Goal: Task Accomplishment & Management: Use online tool/utility

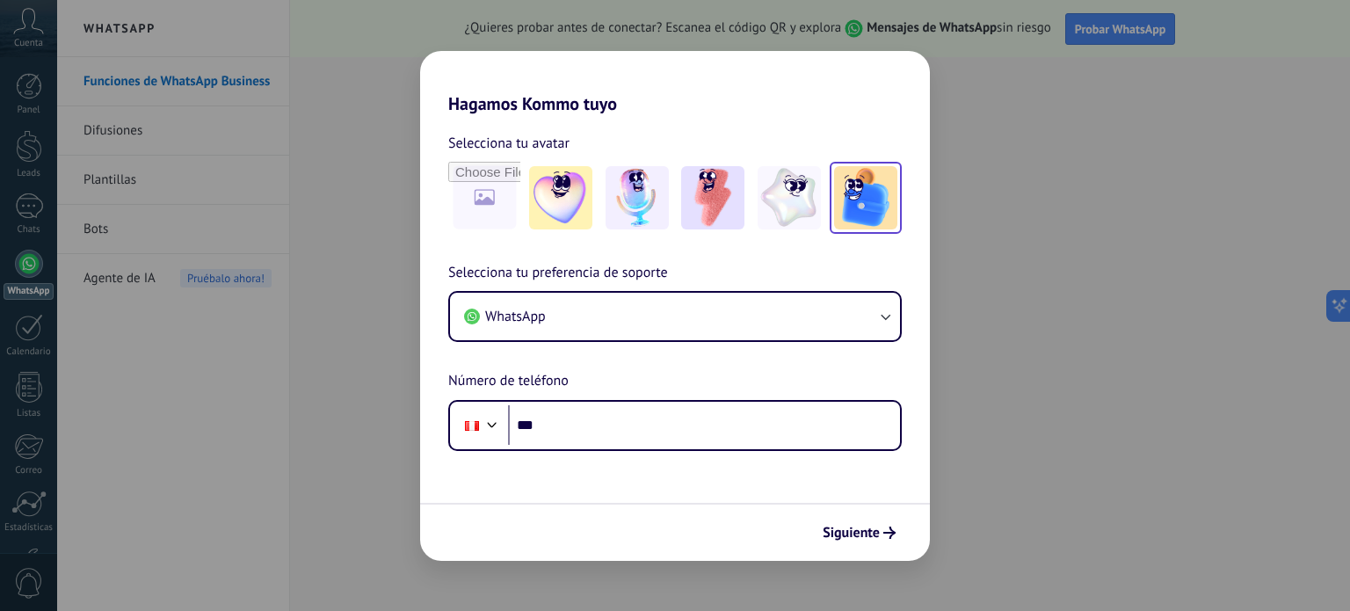
click at [854, 209] on img at bounding box center [865, 197] width 63 height 63
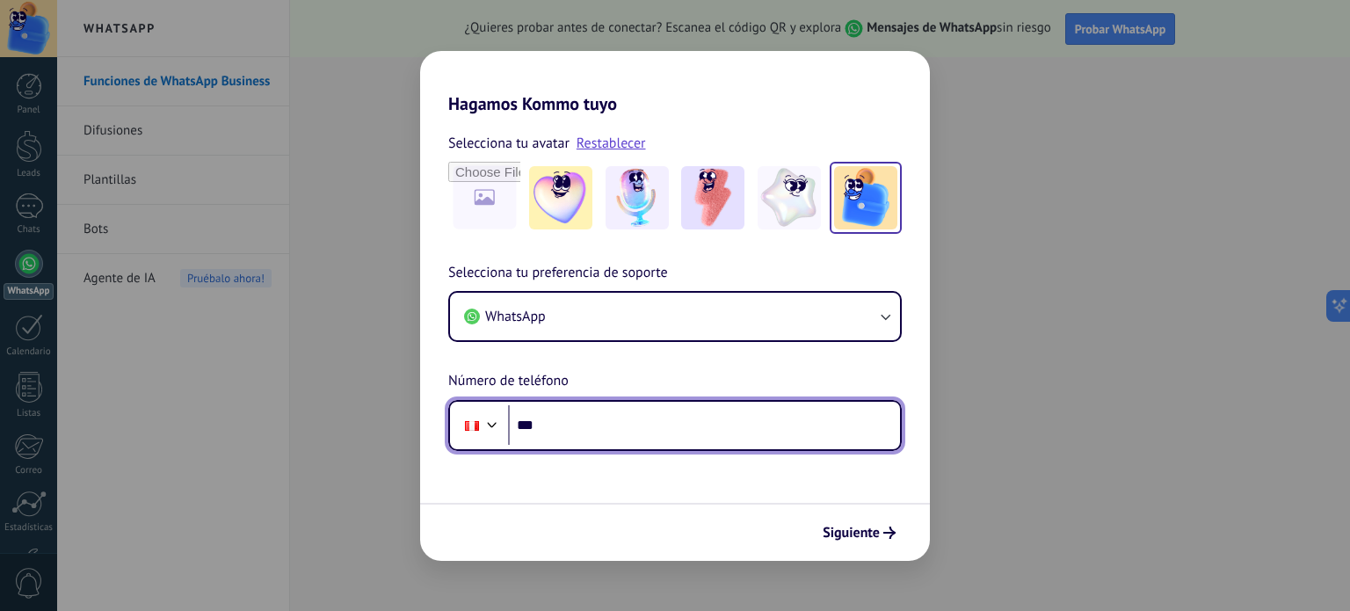
click at [700, 428] on input "***" at bounding box center [704, 425] width 392 height 40
type input "**********"
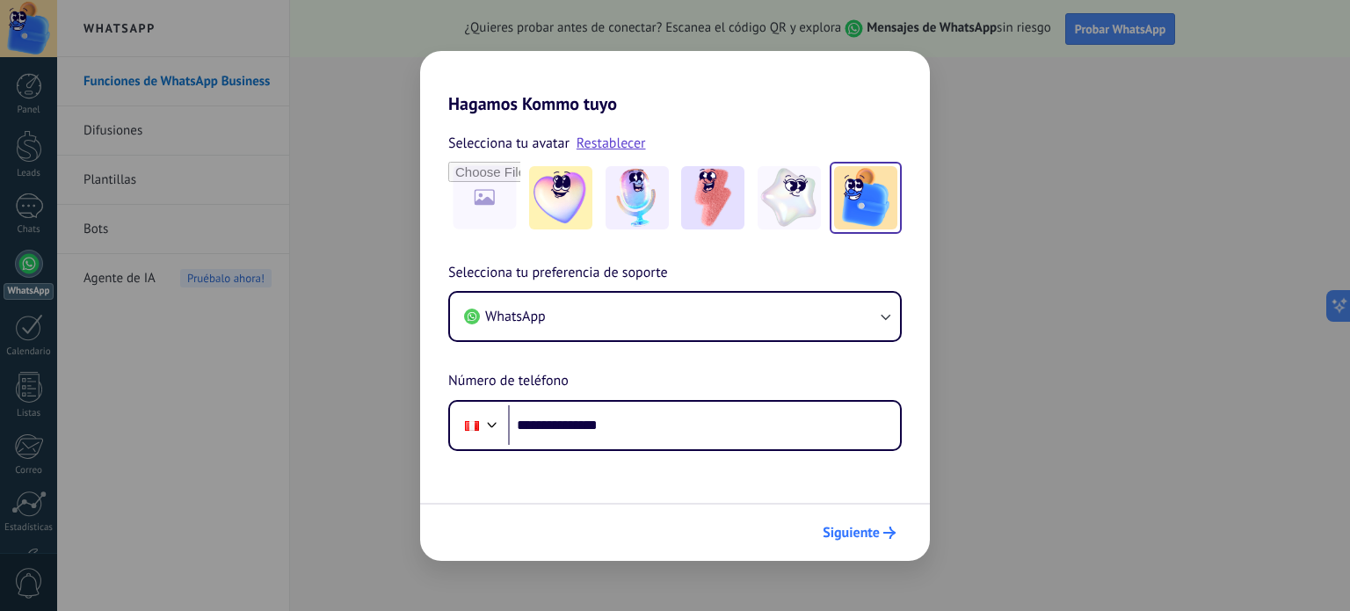
click at [844, 534] on span "Siguiente" at bounding box center [851, 532] width 57 height 12
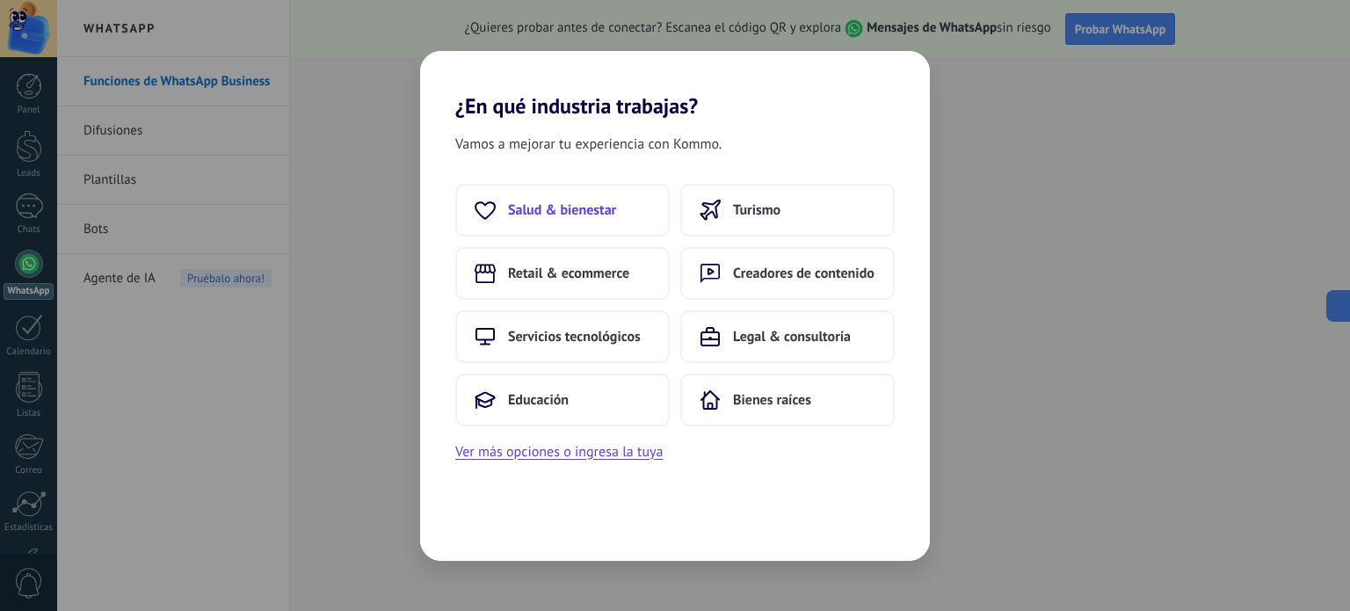
click at [608, 215] on span "Salud & bienestar" at bounding box center [562, 210] width 108 height 18
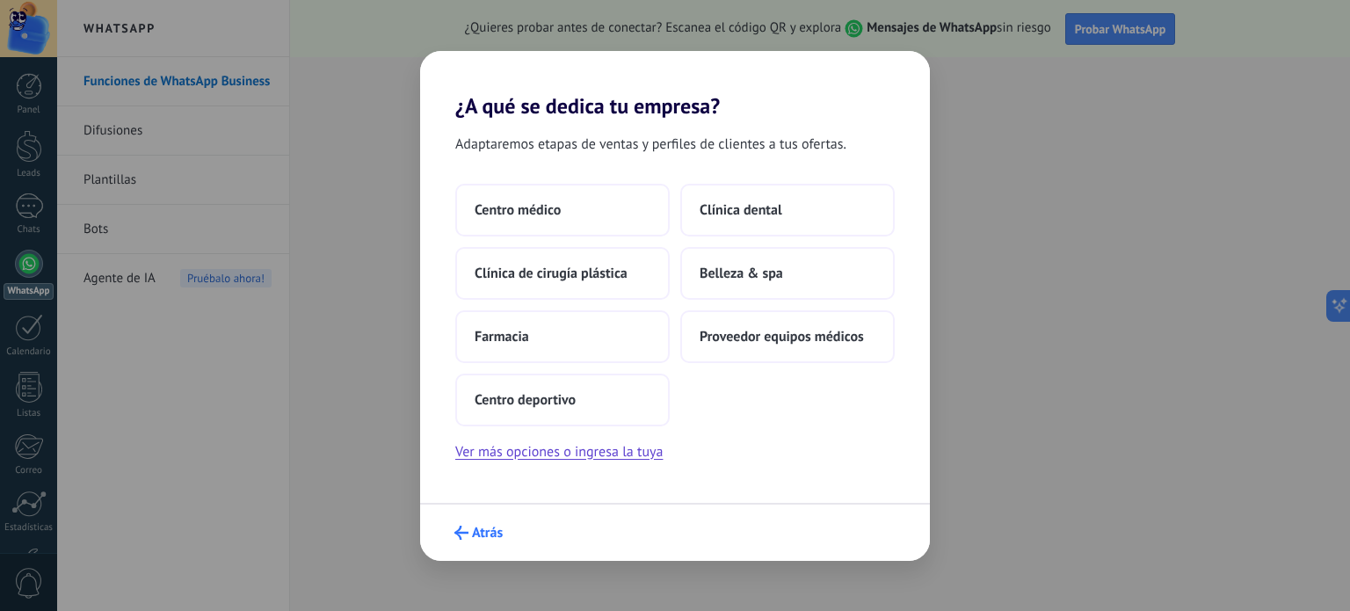
click at [472, 541] on button "Atrás" at bounding box center [478, 533] width 64 height 30
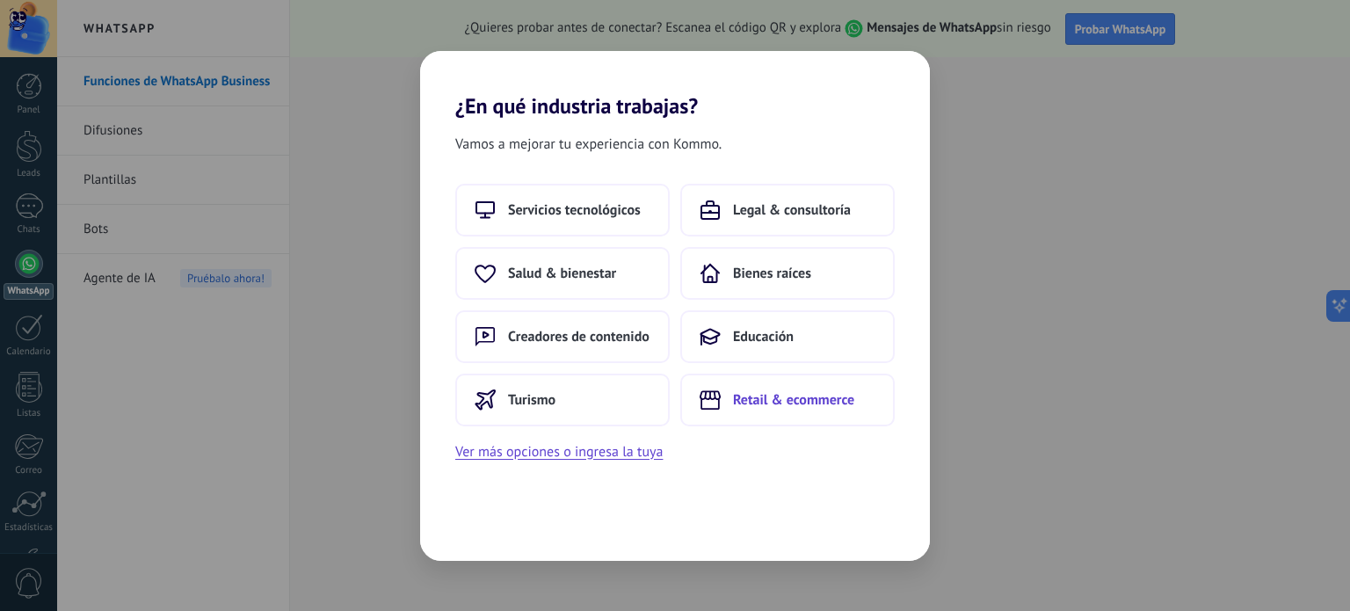
click at [774, 388] on button "Retail & ecommerce" at bounding box center [787, 400] width 214 height 53
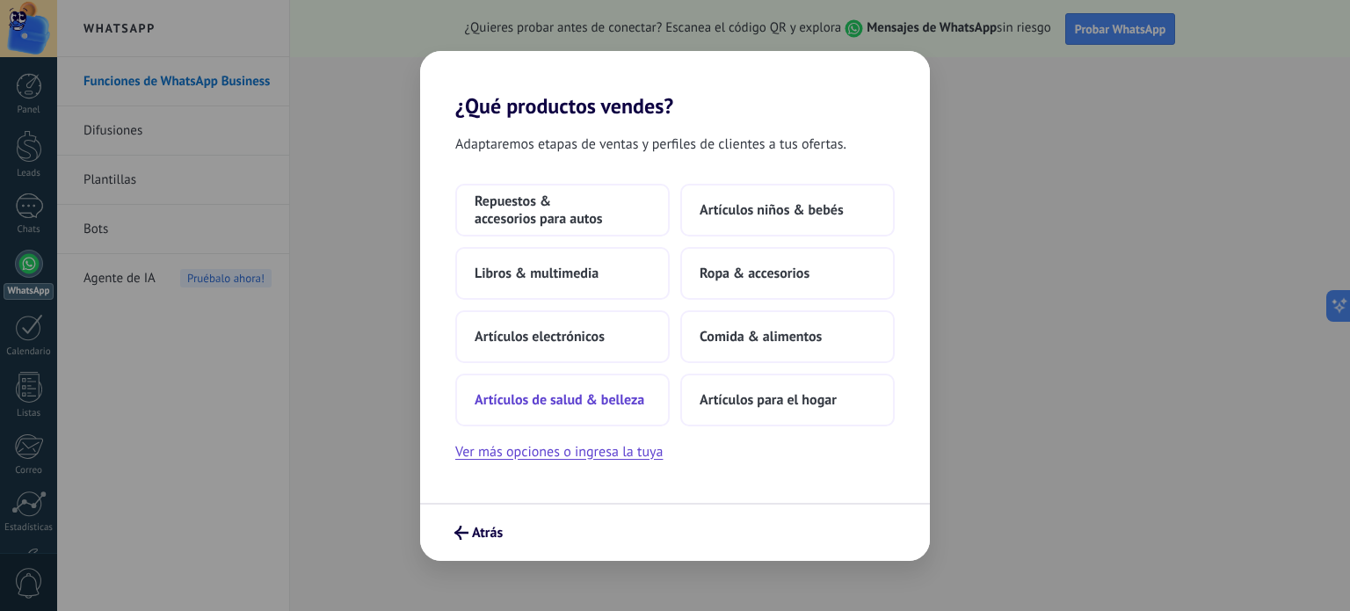
click at [625, 399] on span "Artículos de salud & belleza" at bounding box center [560, 400] width 170 height 18
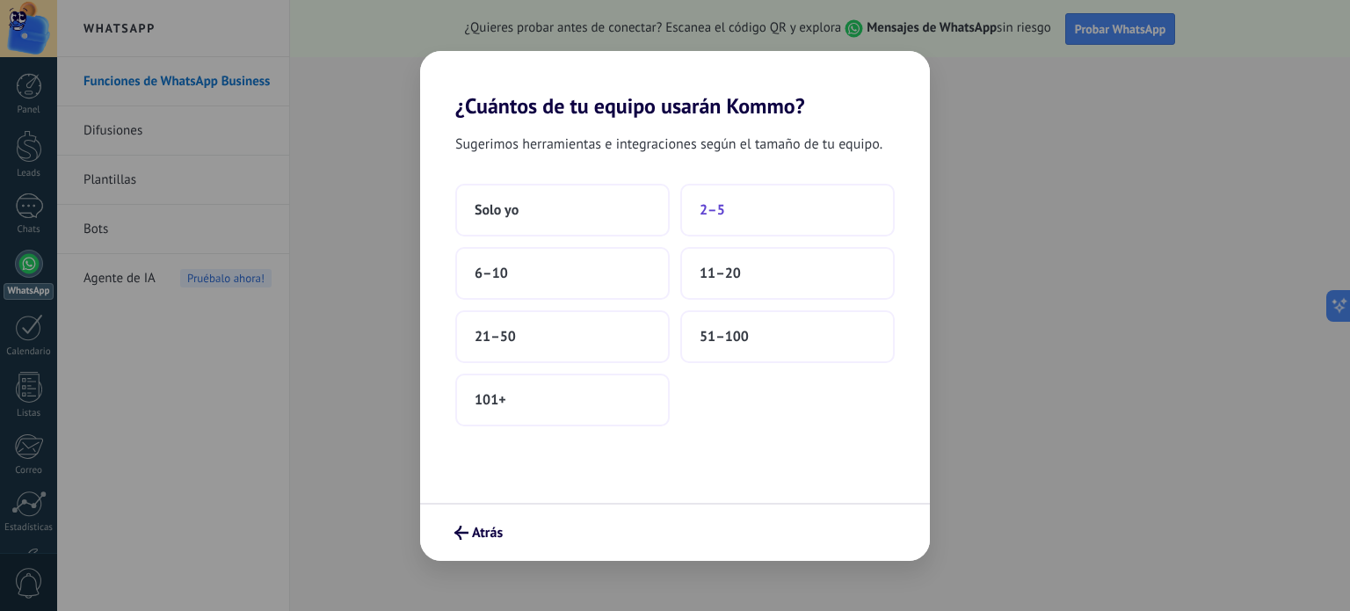
click at [709, 214] on span "2–5" at bounding box center [712, 210] width 25 height 18
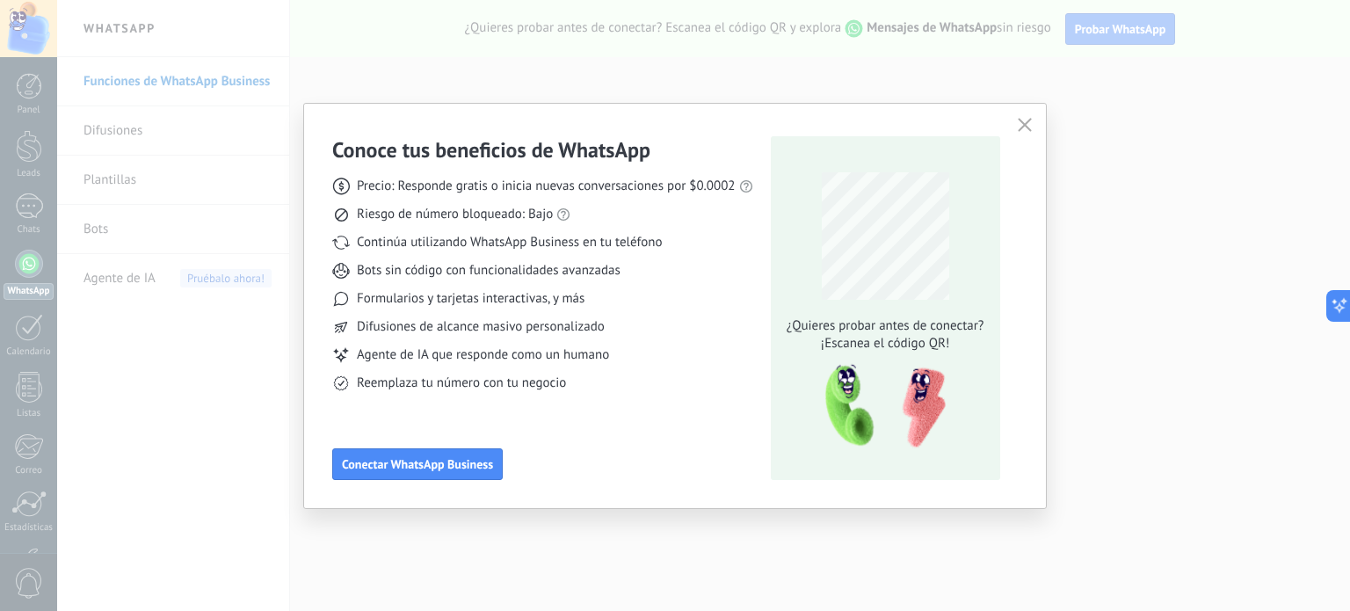
click at [366, 183] on span "Precio: Responde gratis o inicia nuevas conversaciones por $0.0002" at bounding box center [546, 187] width 379 height 18
drag, startPoint x: 481, startPoint y: 242, endPoint x: 501, endPoint y: 267, distance: 32.5
click at [501, 267] on div "Precio: Responde gratis o inicia nuevas conversaciones por $0.0002 Riesgo de nú…" at bounding box center [542, 277] width 421 height 229
click at [478, 326] on span "Difusiones de alcance masivo personalizado" at bounding box center [481, 327] width 248 height 18
click at [439, 458] on span "Conectar WhatsApp Business" at bounding box center [417, 464] width 151 height 12
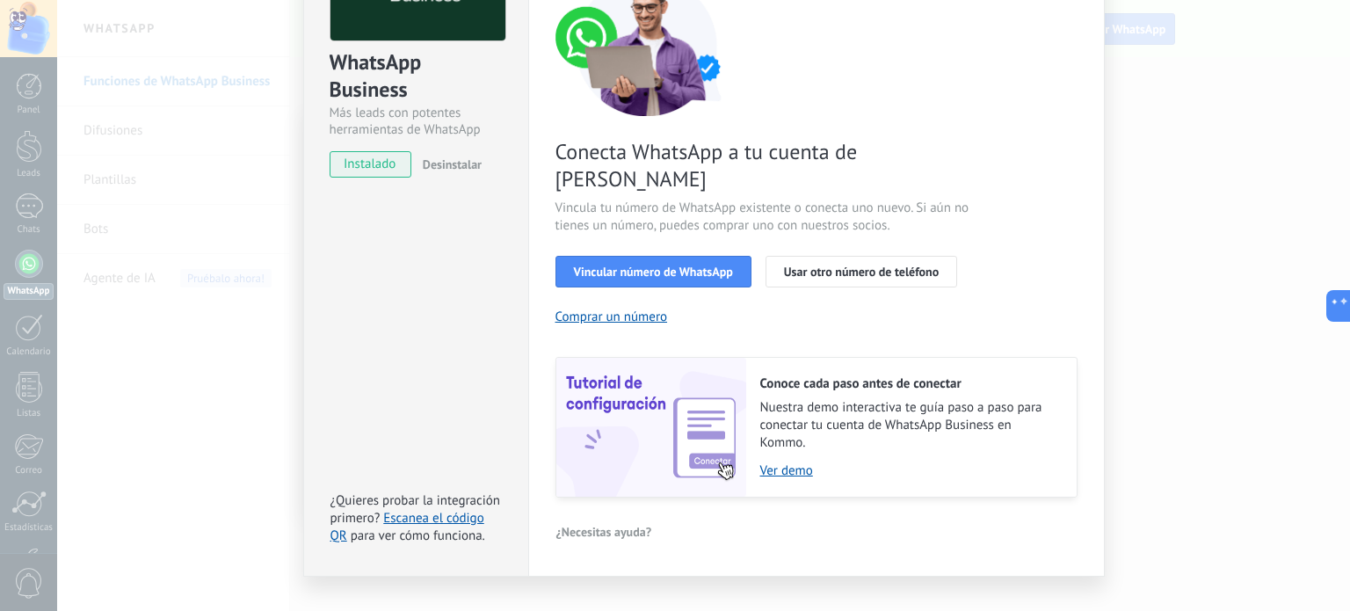
scroll to position [169, 0]
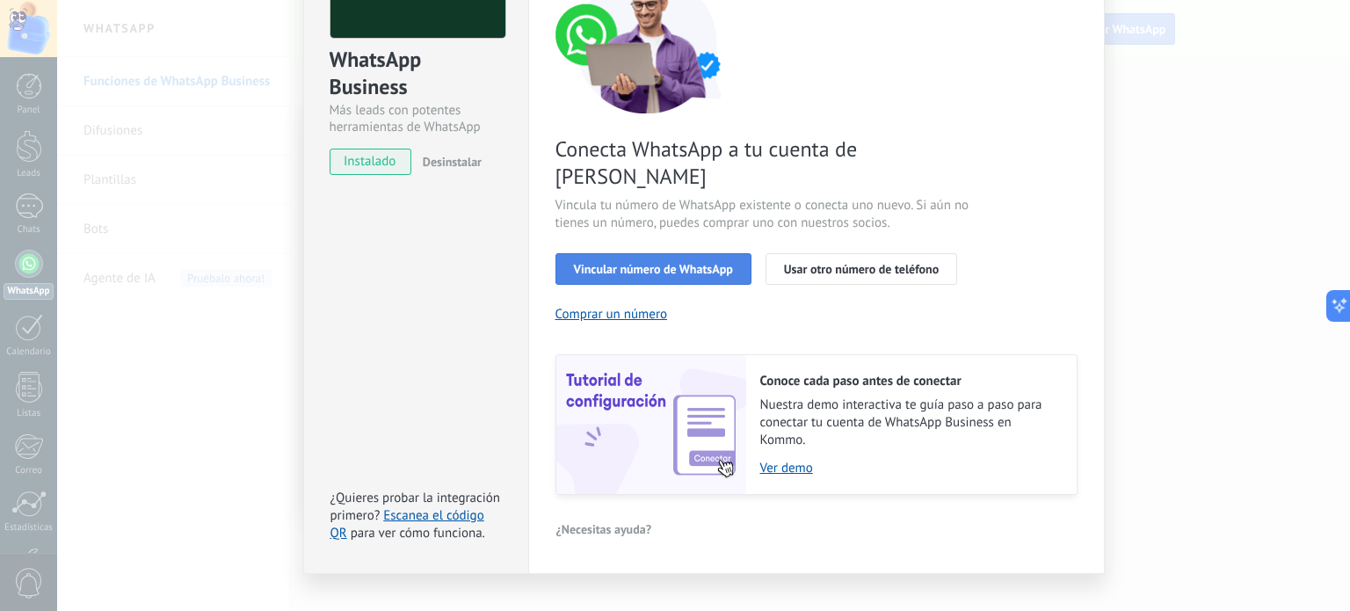
click at [659, 263] on span "Vincular número de WhatsApp" at bounding box center [653, 269] width 159 height 12
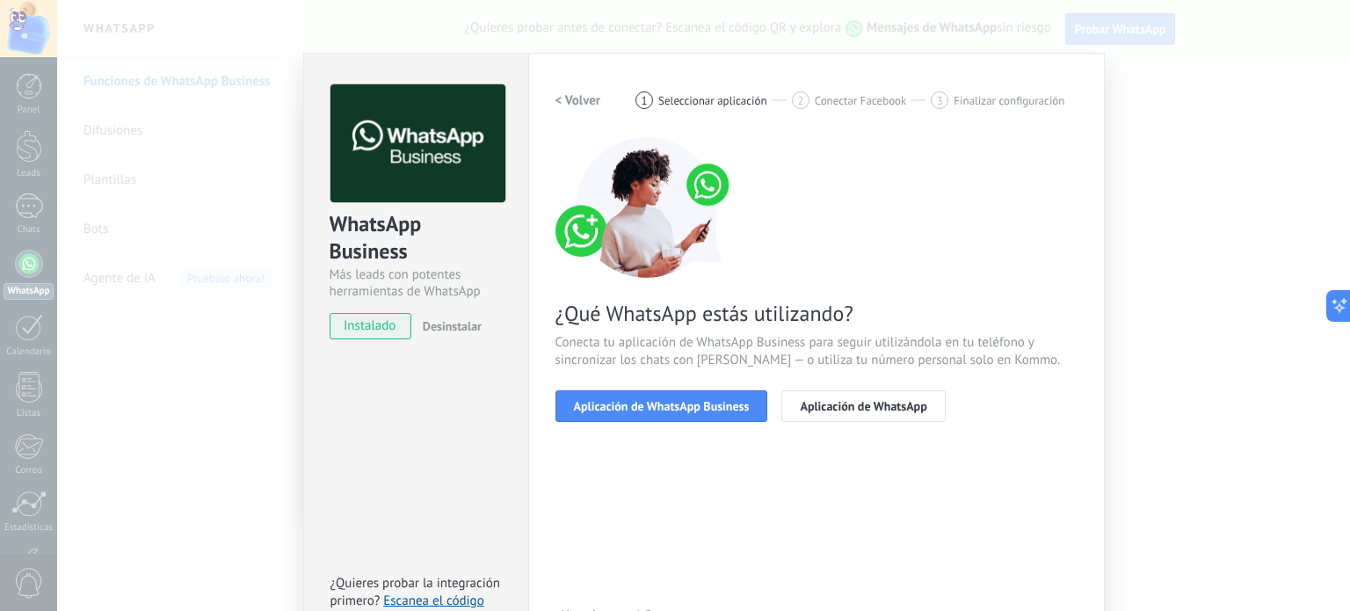
scroll to position [3, 0]
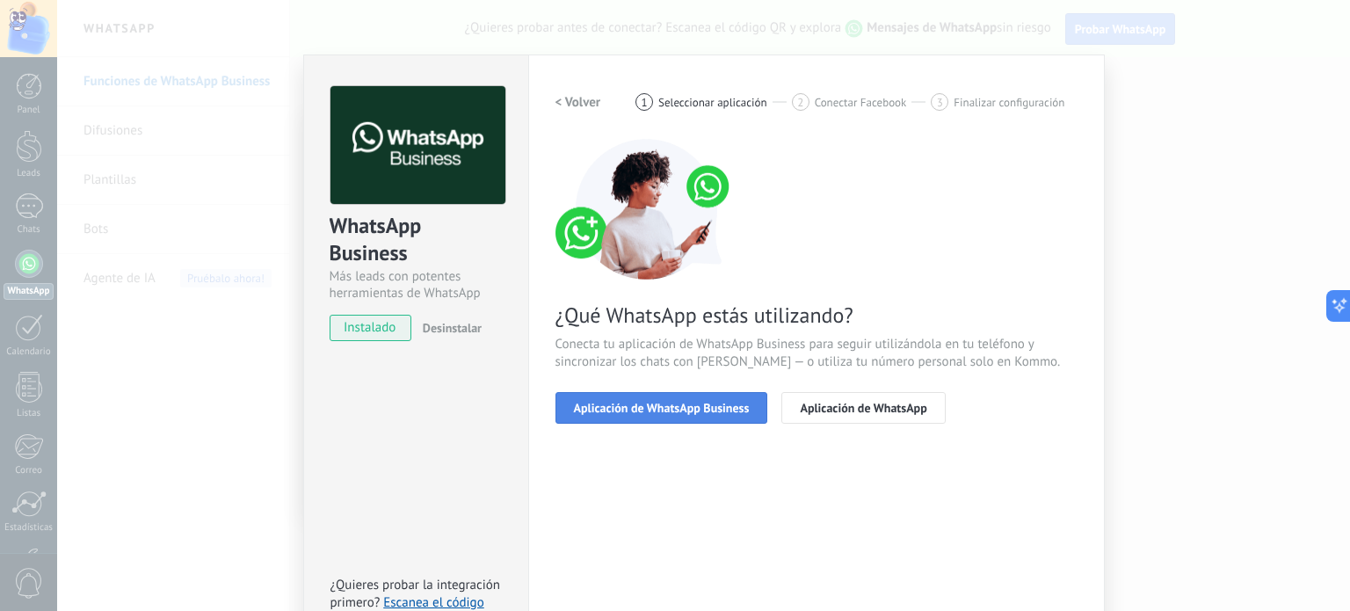
click at [650, 412] on span "Aplicación de WhatsApp Business" at bounding box center [662, 408] width 176 height 12
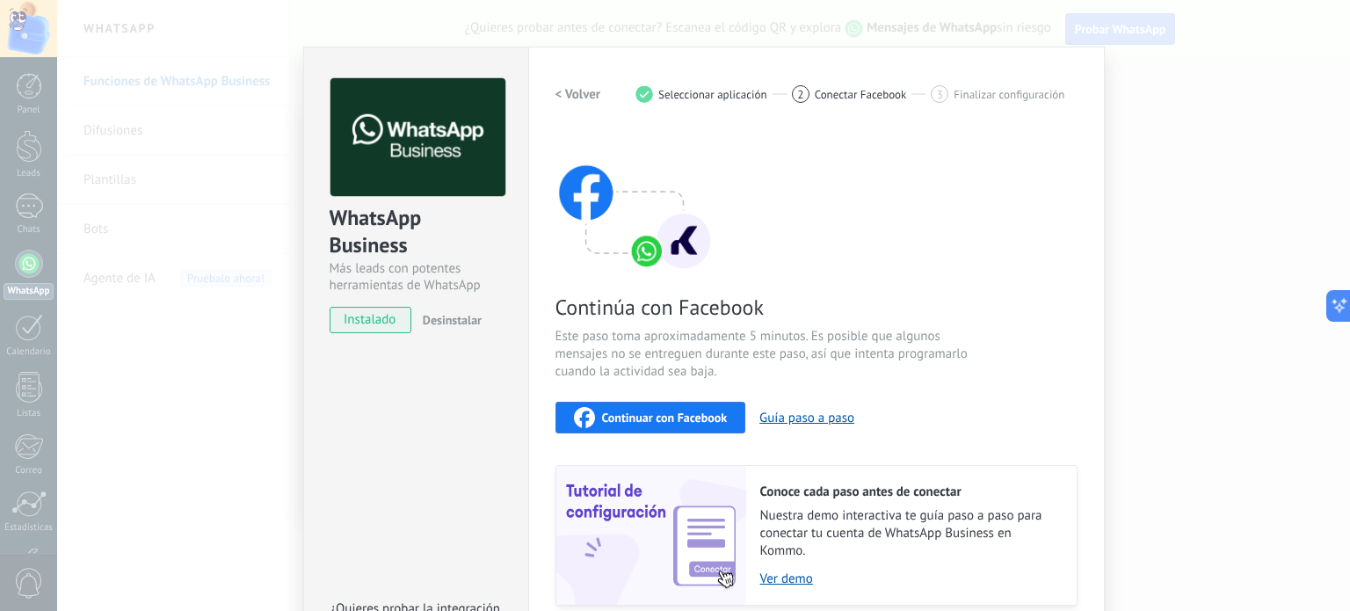
scroll to position [5, 0]
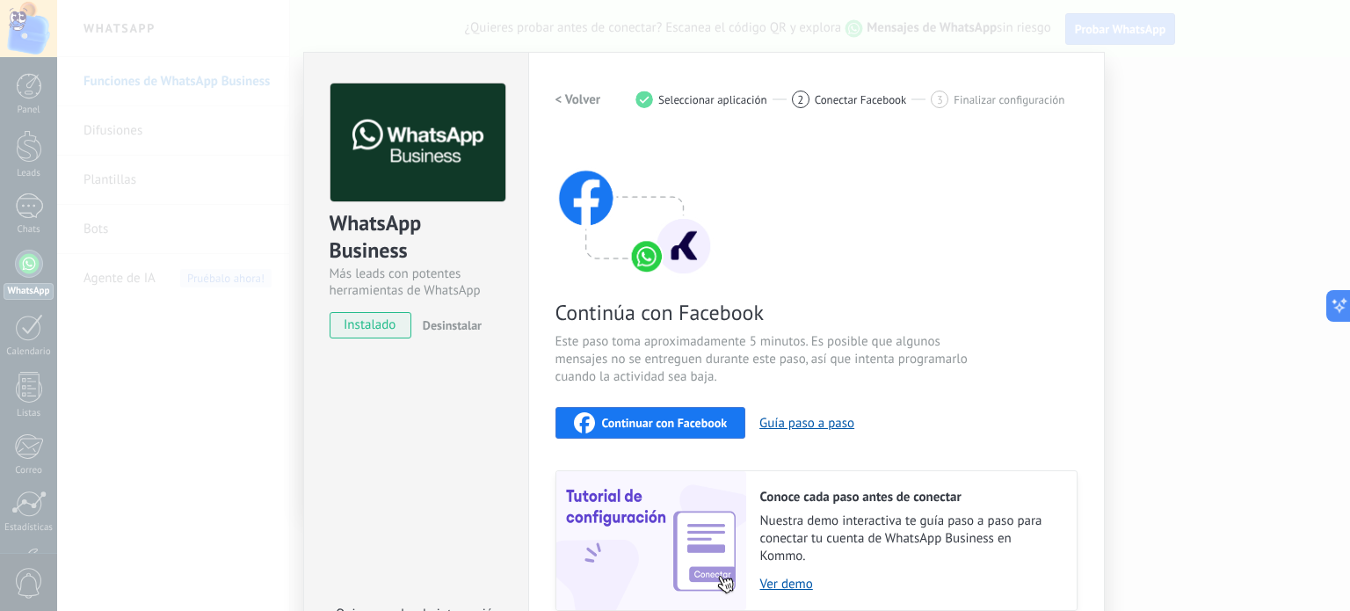
click at [567, 100] on h2 "< Volver" at bounding box center [578, 99] width 46 height 17
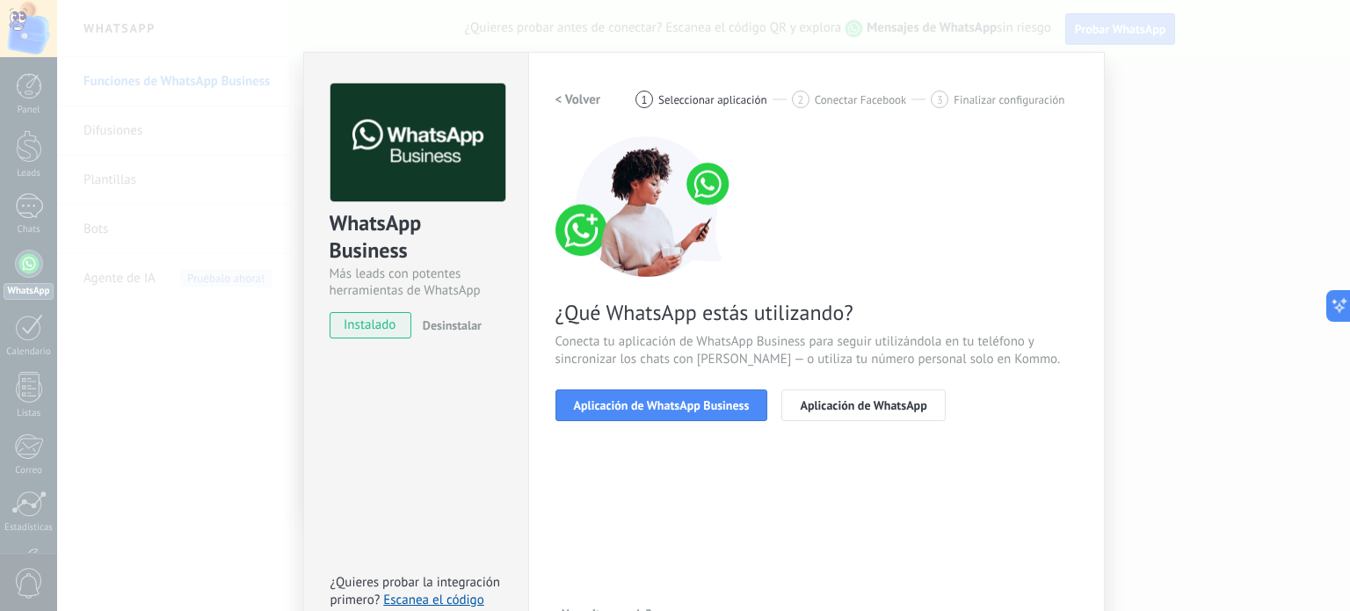
click at [567, 100] on h2 "< Volver" at bounding box center [578, 99] width 46 height 17
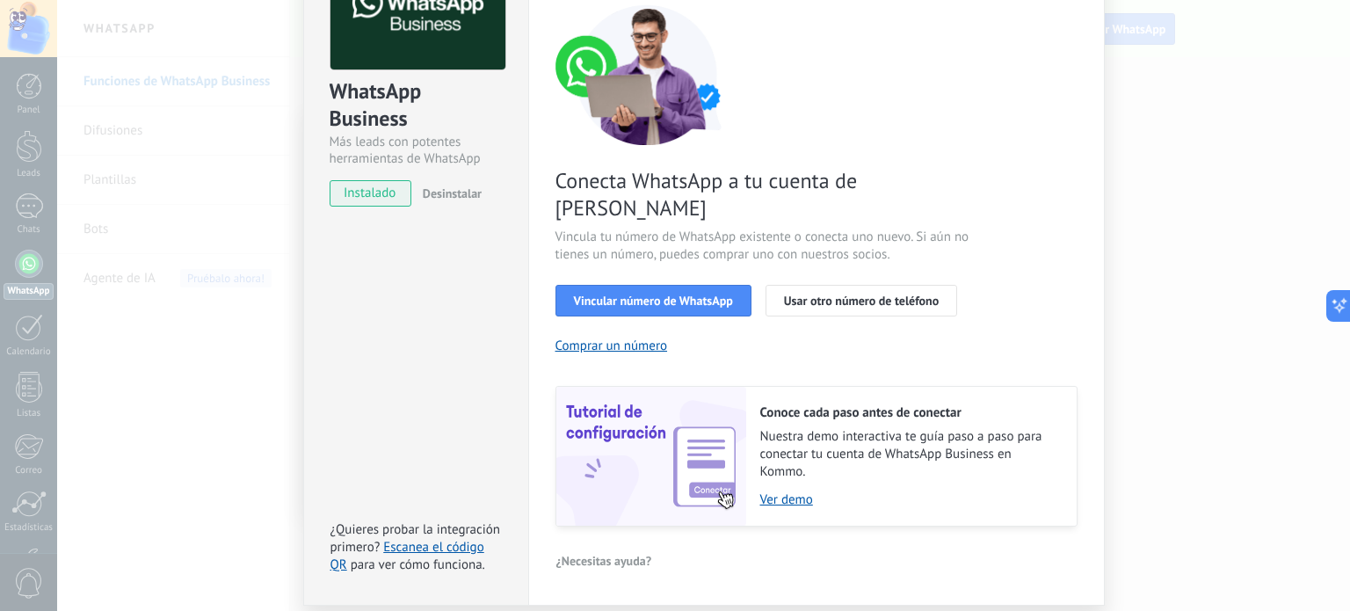
scroll to position [169, 0]
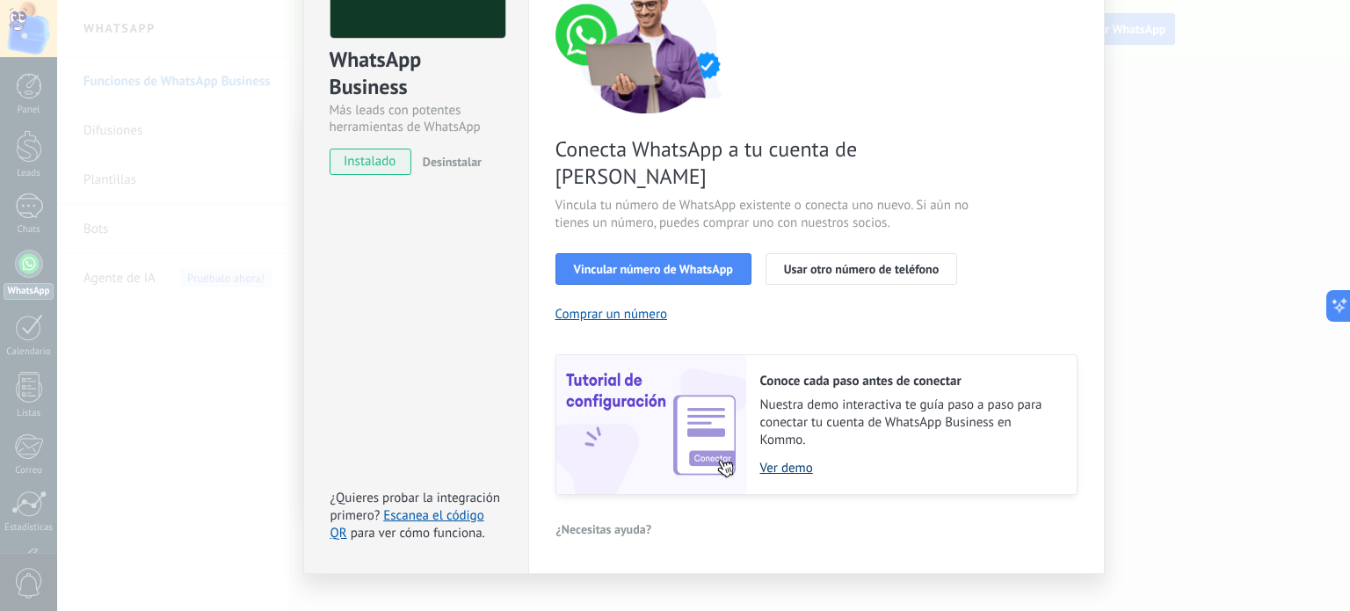
click at [780, 460] on link "Ver demo" at bounding box center [909, 468] width 299 height 17
